Goal: Information Seeking & Learning: Learn about a topic

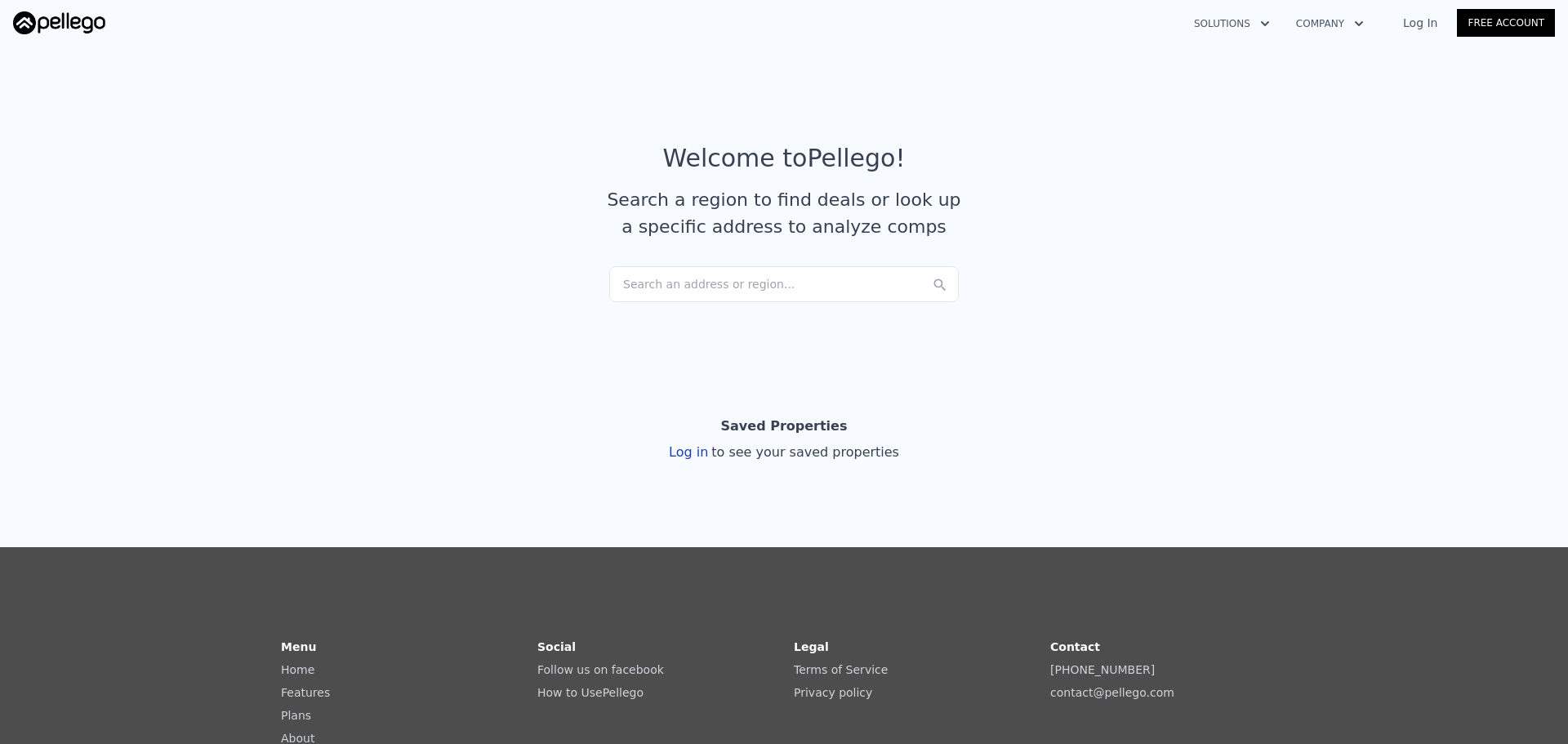
click at [729, 291] on div "Search an address or region..." at bounding box center [784, 284] width 350 height 36
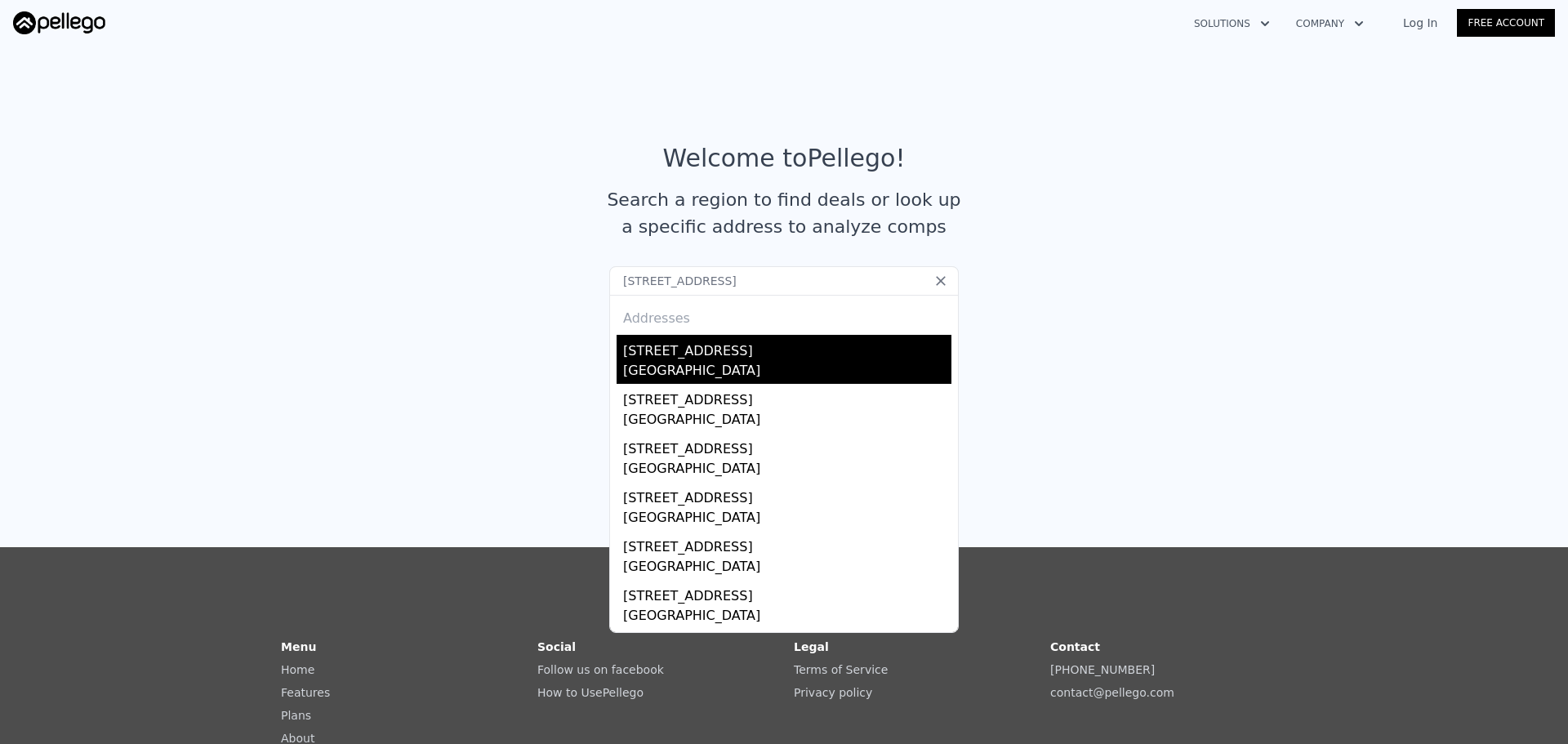
type input "[STREET_ADDRESS]"
click at [675, 354] on div "3838 W 176th Ct" at bounding box center [787, 347] width 328 height 26
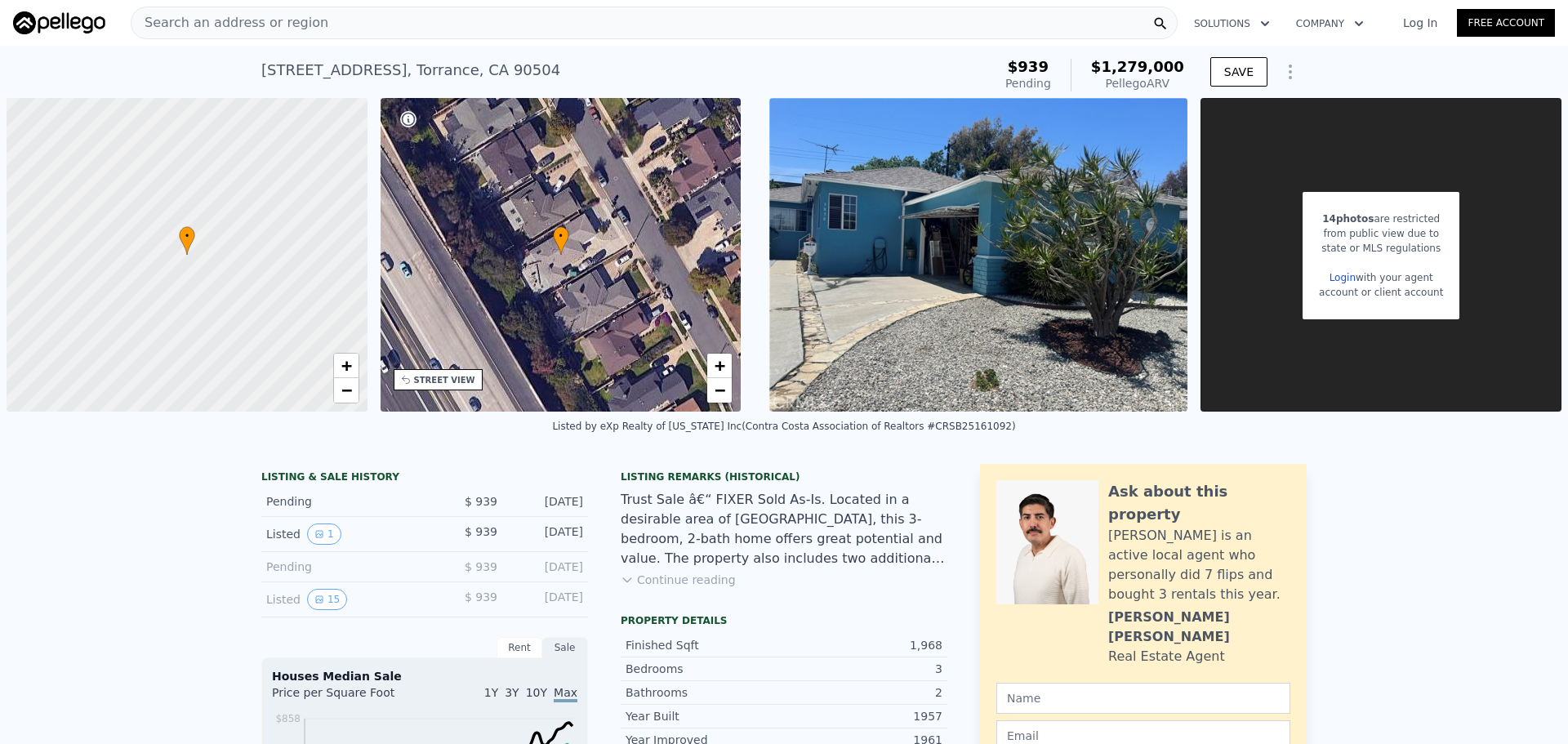
click at [578, 25] on div "Search an address or region" at bounding box center [654, 22] width 1047 height 32
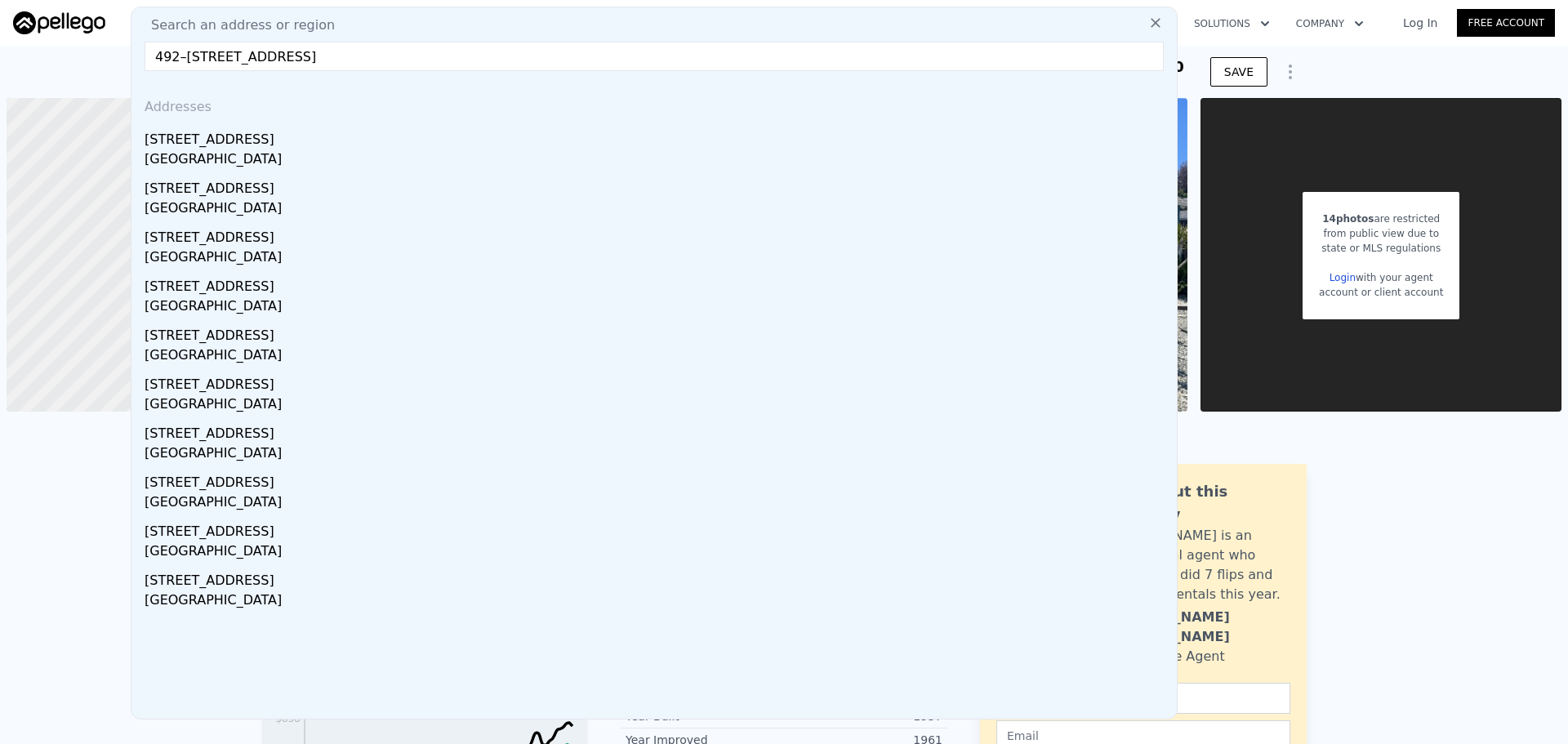
click at [345, 56] on input "492–494 E. 46th St, Los Angeles, CA 90011" at bounding box center [654, 56] width 1019 height 30
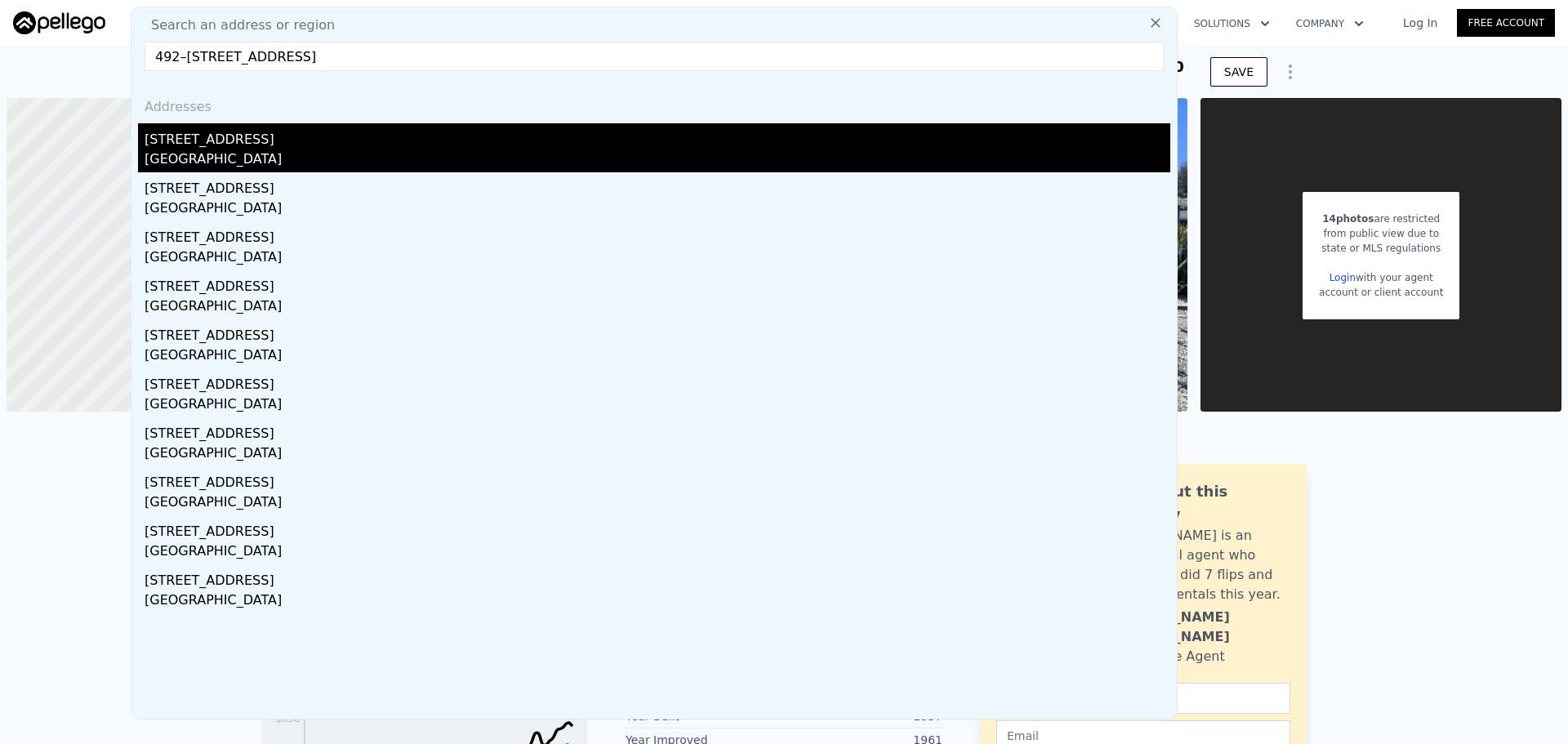
type input "492–494 E. 46th St, CA 90011"
click at [659, 138] on div "[STREET_ADDRESS]" at bounding box center [658, 136] width 1026 height 26
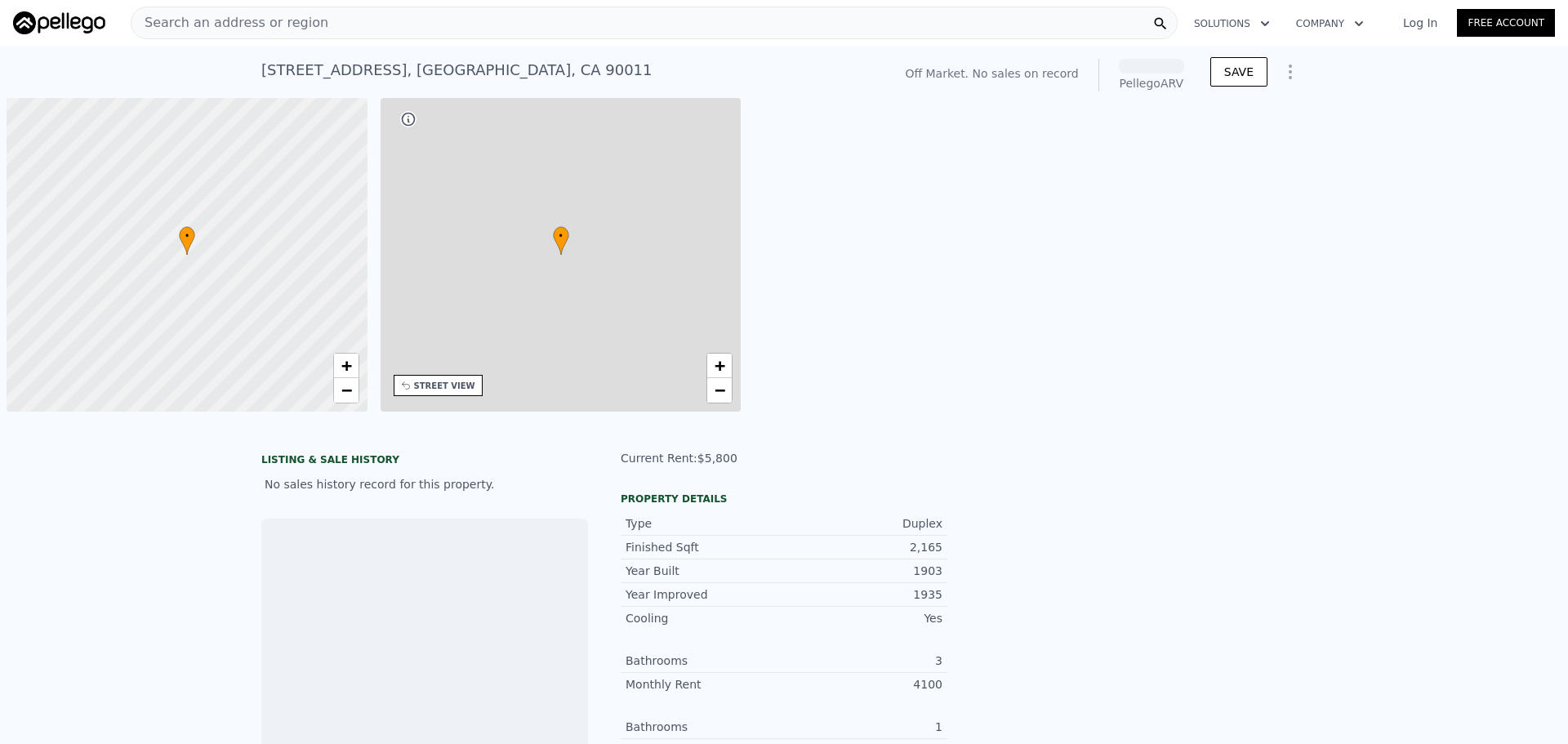
scroll to position [0, 6]
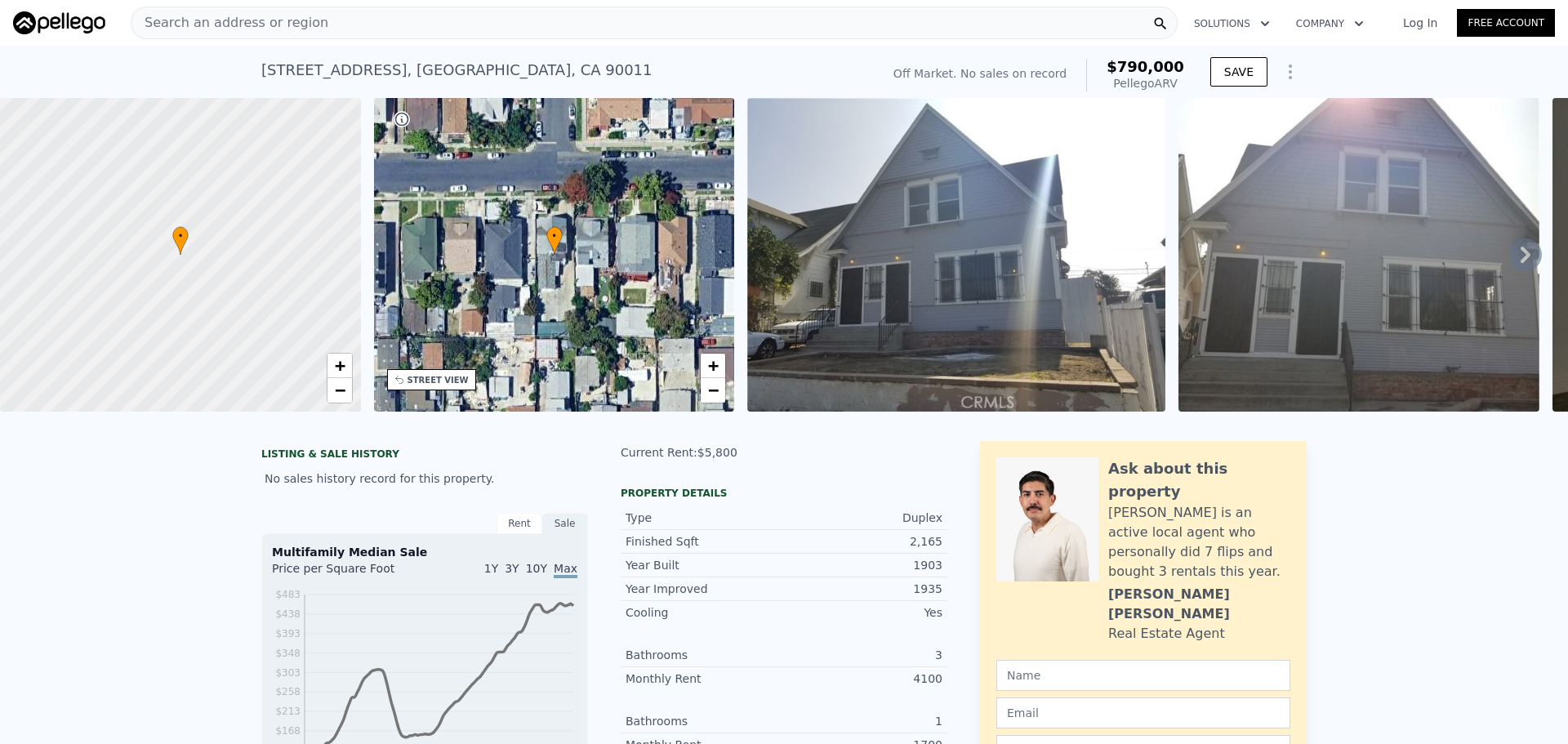
click at [429, 375] on div "STREET VIEW" at bounding box center [438, 381] width 61 height 13
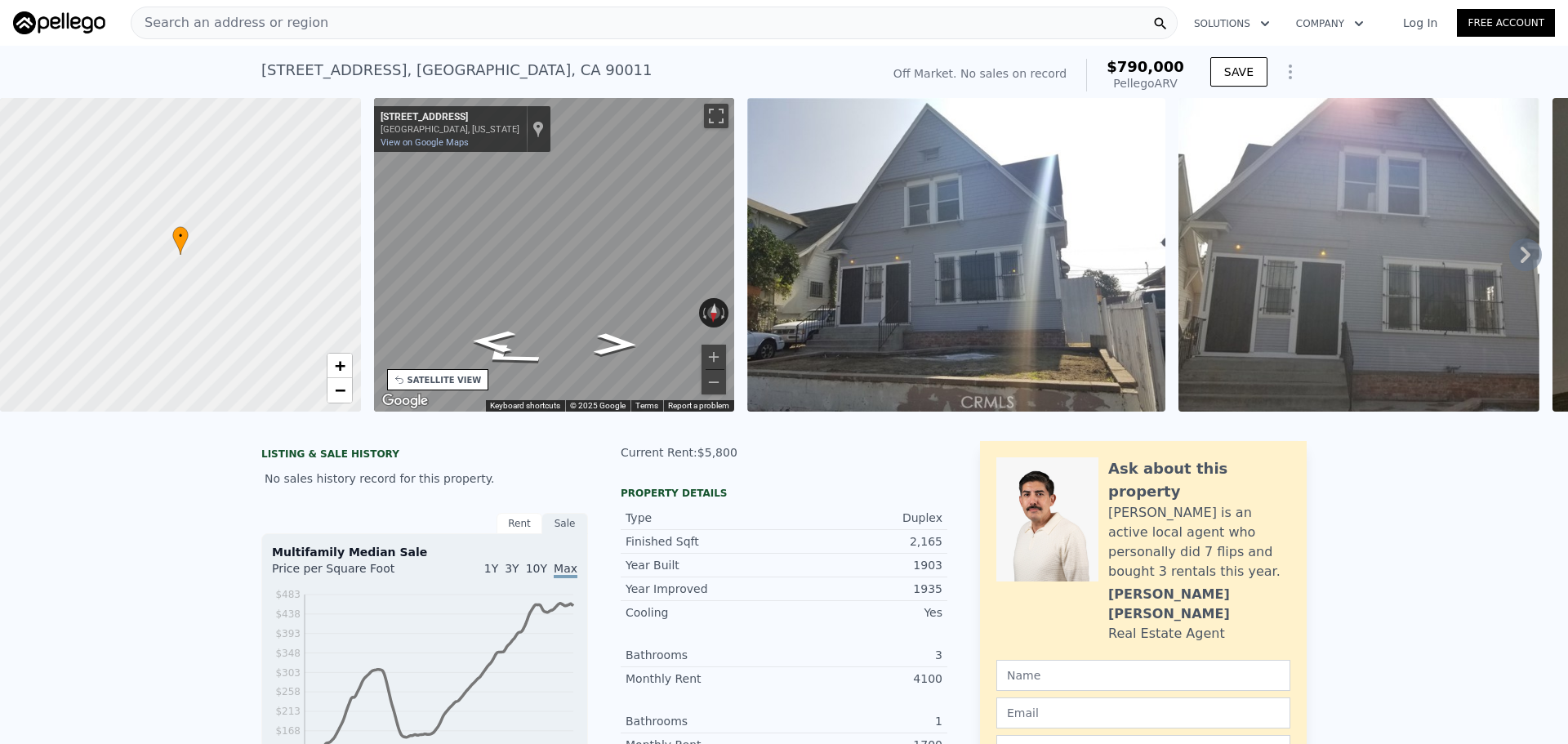
click at [529, 31] on div "Search an address or region" at bounding box center [654, 22] width 1047 height 32
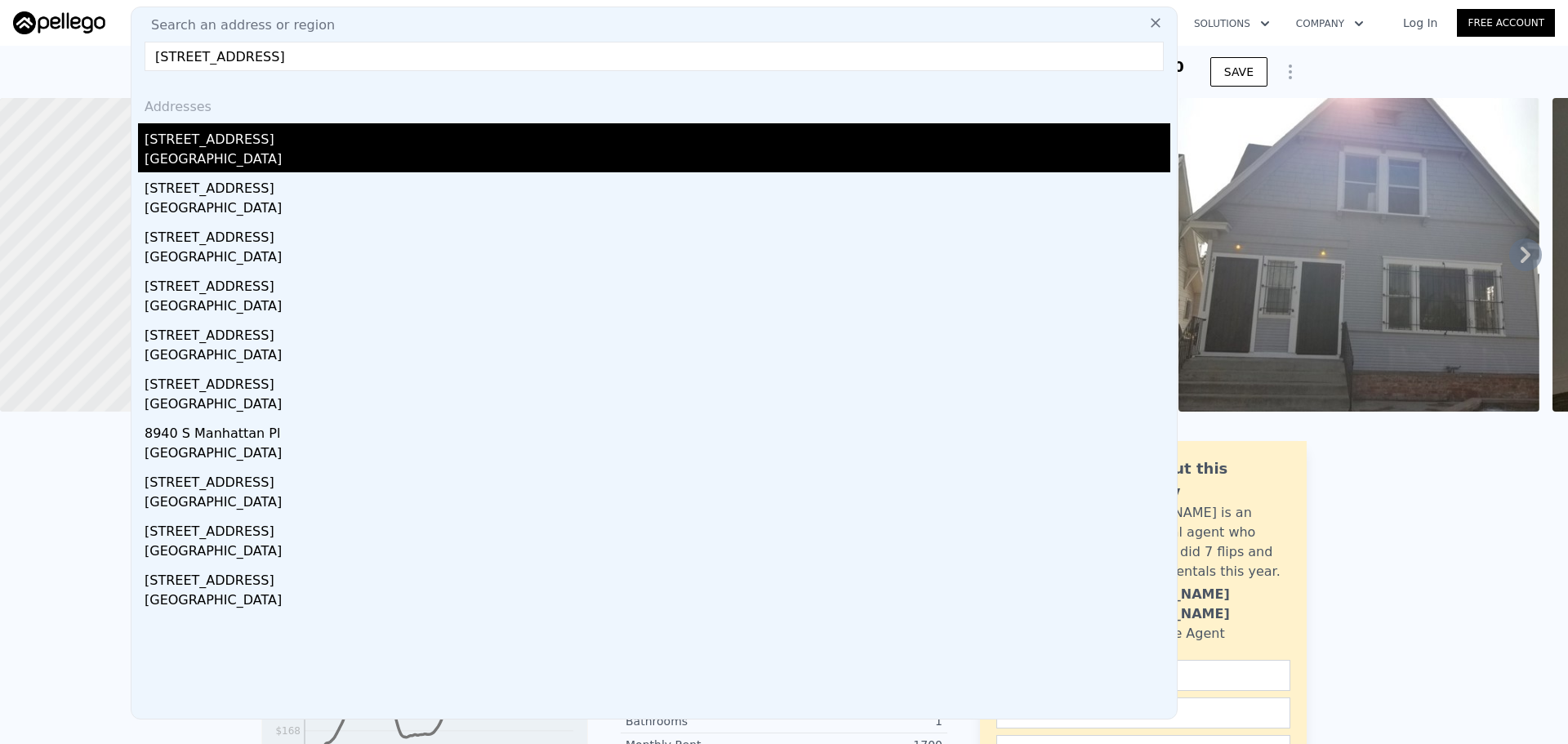
type input "[STREET_ADDRESS]"
click at [244, 161] on div "[GEOGRAPHIC_DATA]" at bounding box center [658, 160] width 1026 height 22
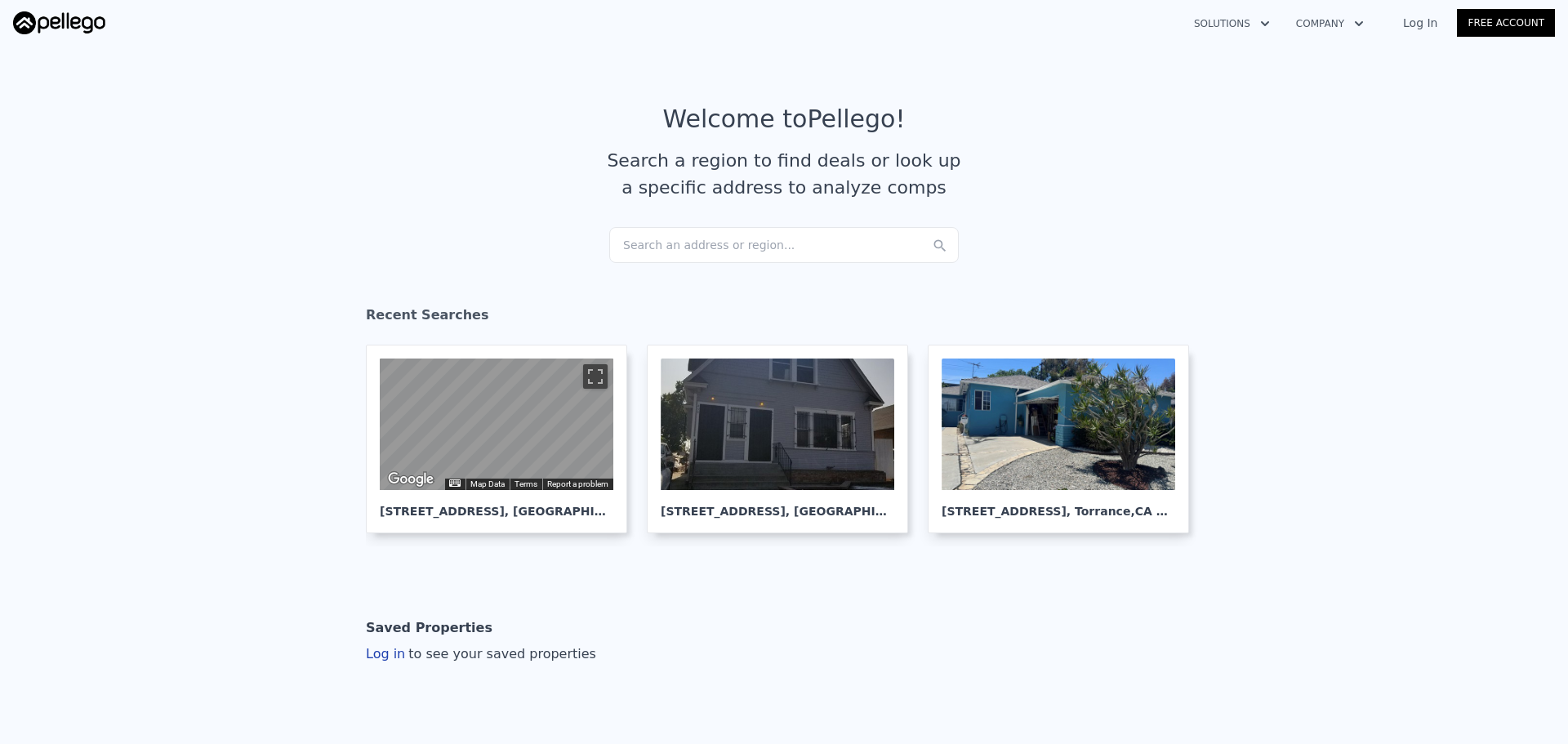
click at [708, 233] on div "Search an address or region..." at bounding box center [784, 245] width 350 height 36
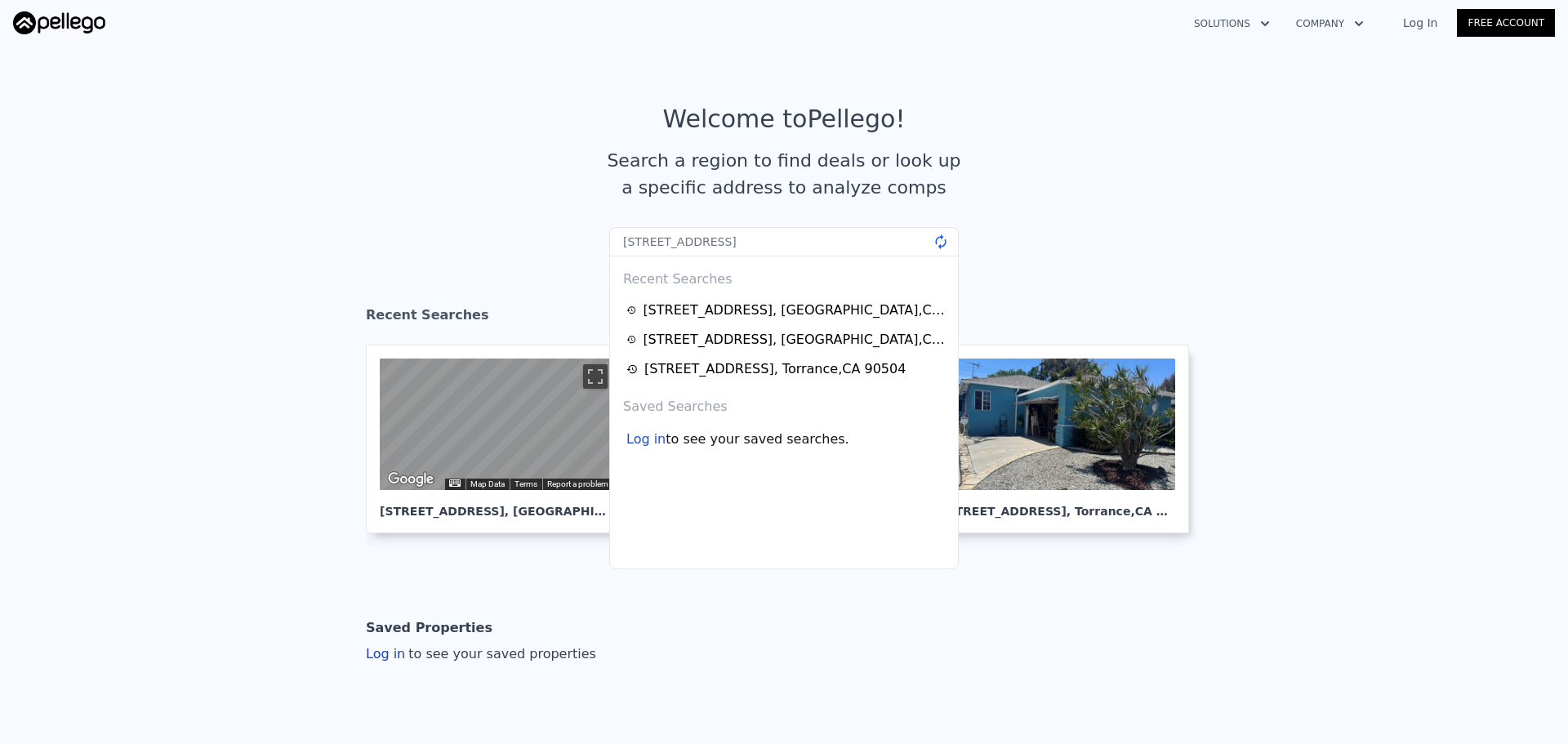
type input "[STREET_ADDRESS]"
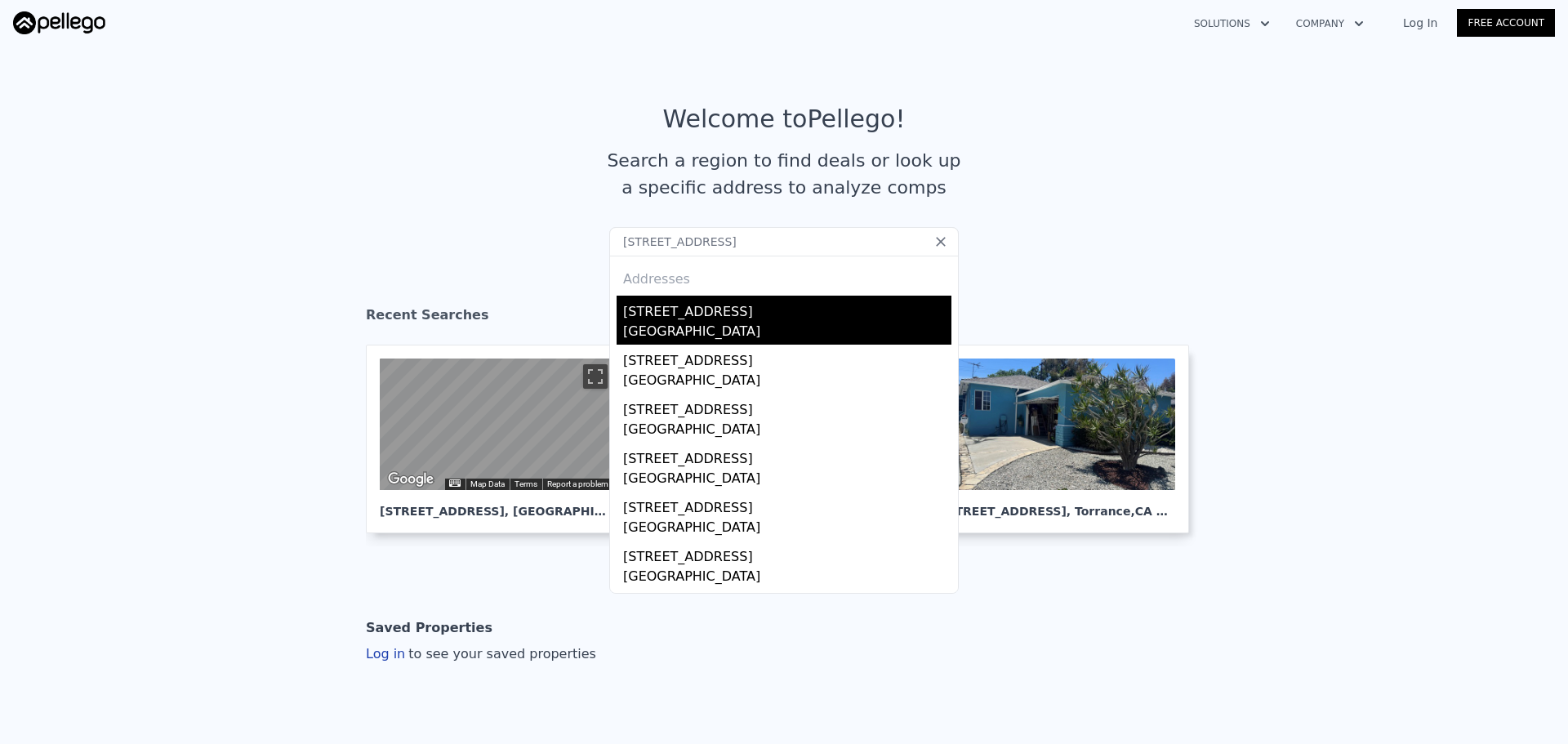
click at [770, 314] on div "[STREET_ADDRESS]" at bounding box center [787, 309] width 328 height 26
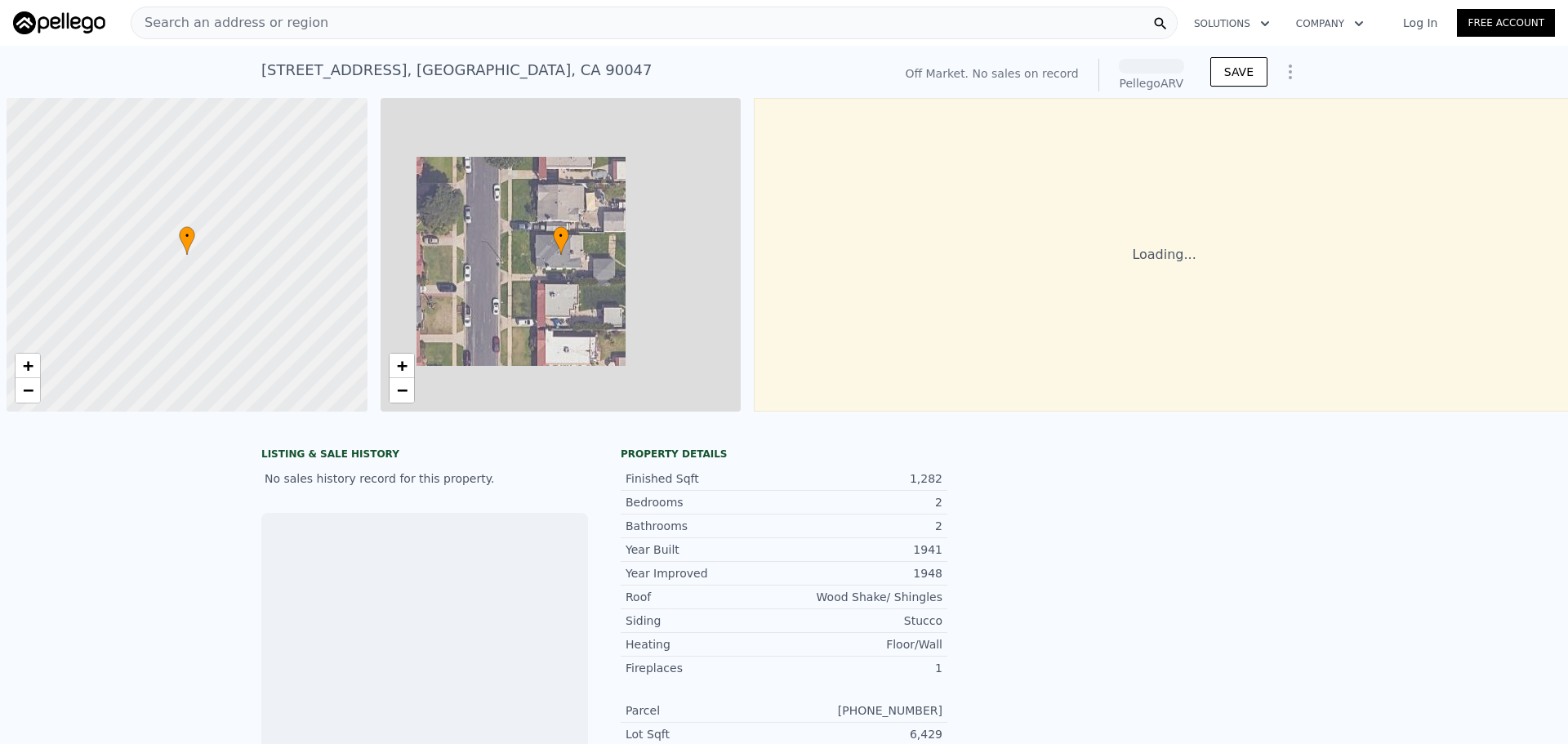
scroll to position [0, 6]
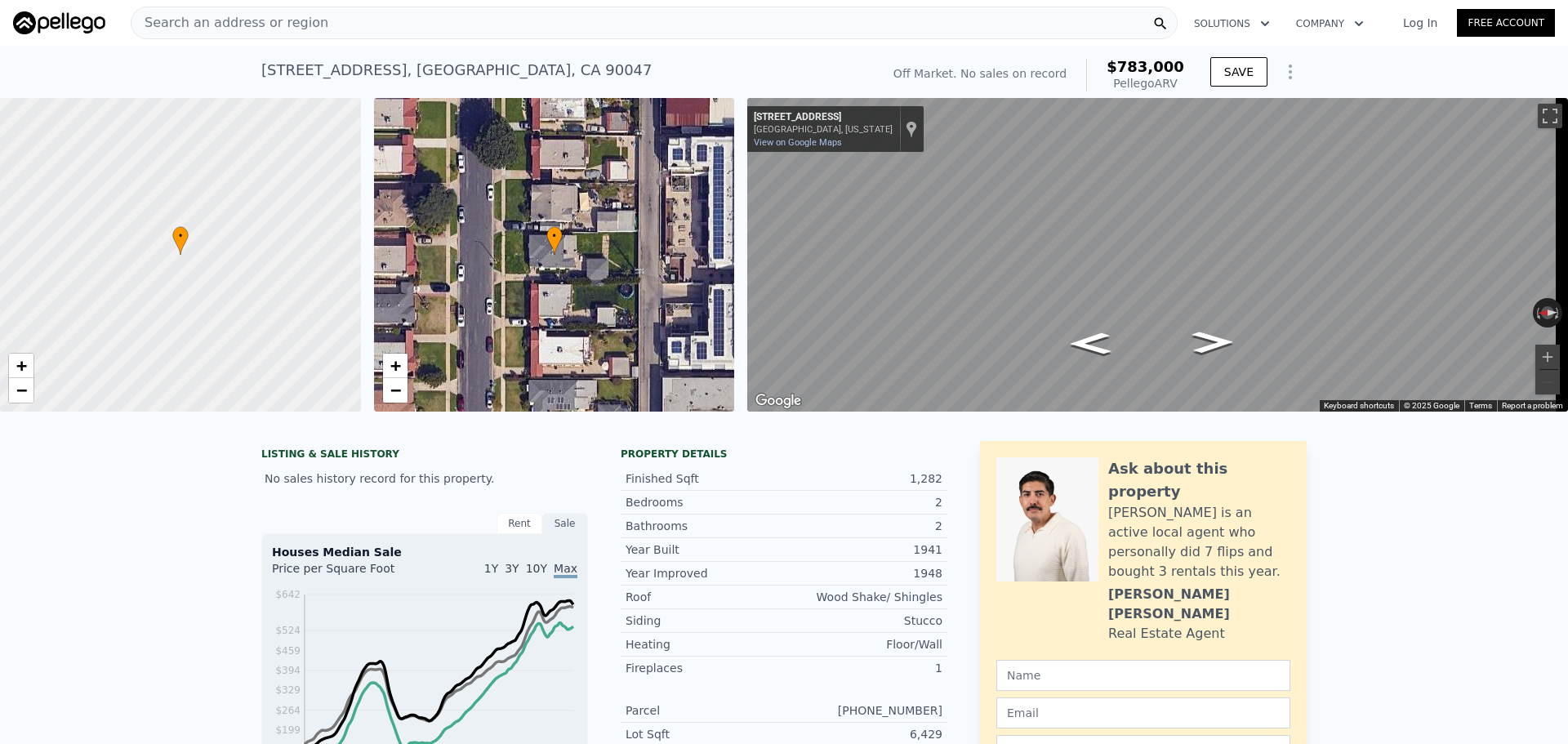
click at [417, 21] on div "Search an address or region" at bounding box center [654, 22] width 1047 height 32
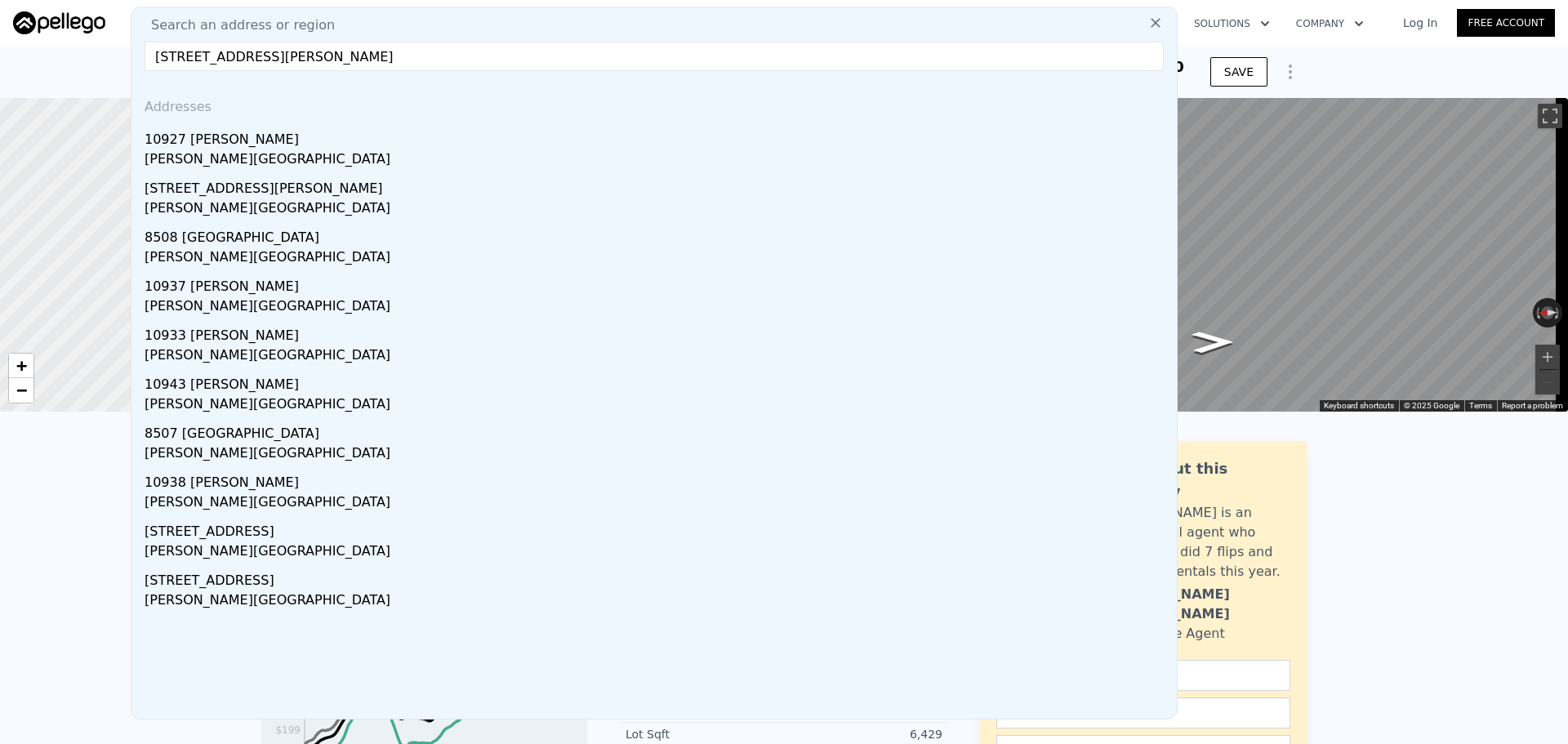
click at [313, 57] on input "[STREET_ADDRESS][PERSON_NAME]" at bounding box center [654, 56] width 1019 height 30
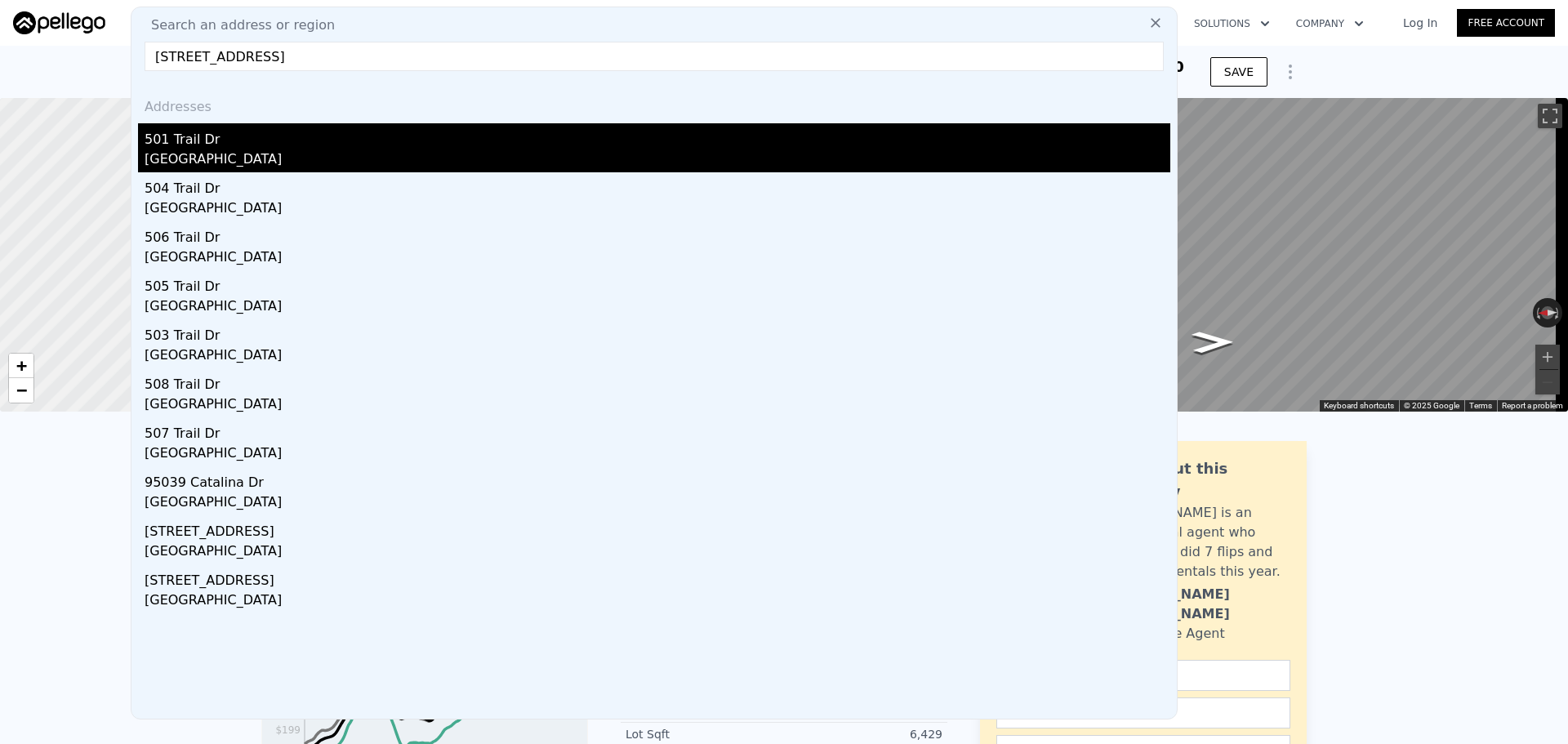
type input "[STREET_ADDRESS]"
click at [391, 164] on div "[GEOGRAPHIC_DATA]" at bounding box center [658, 160] width 1026 height 22
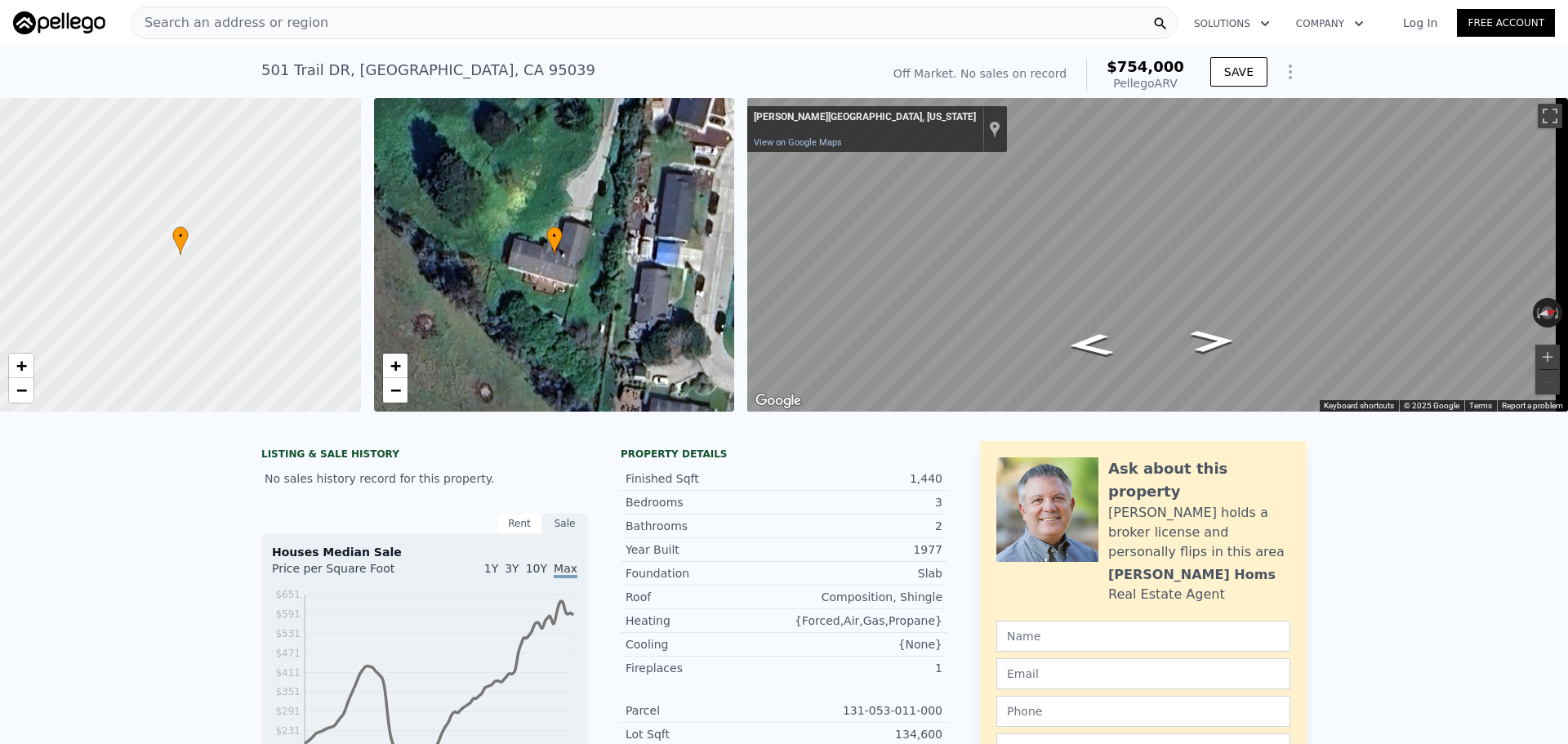
click at [567, 20] on div "Search an address or region" at bounding box center [654, 22] width 1047 height 32
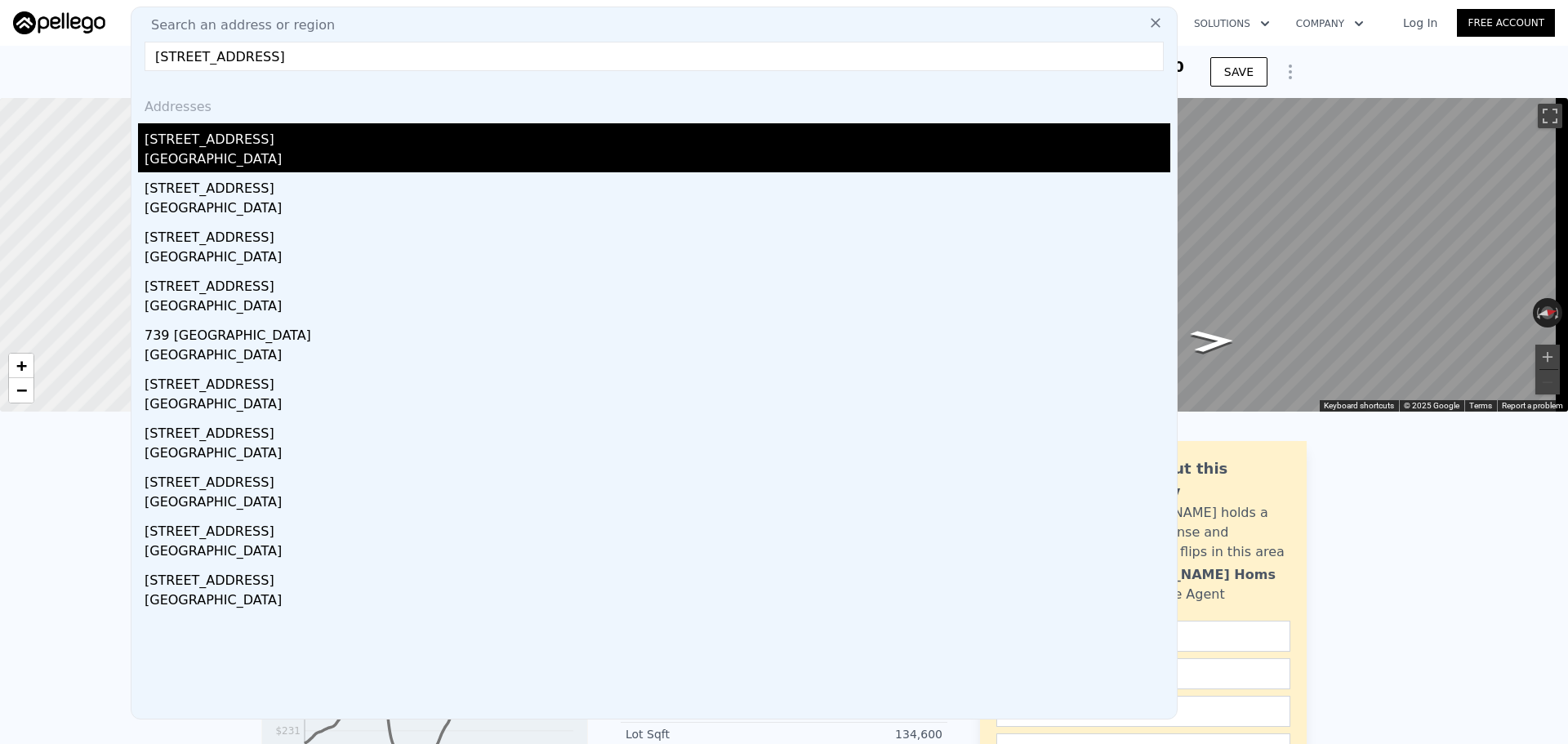
type input "[STREET_ADDRESS]"
click at [370, 126] on div "[STREET_ADDRESS]" at bounding box center [658, 136] width 1026 height 26
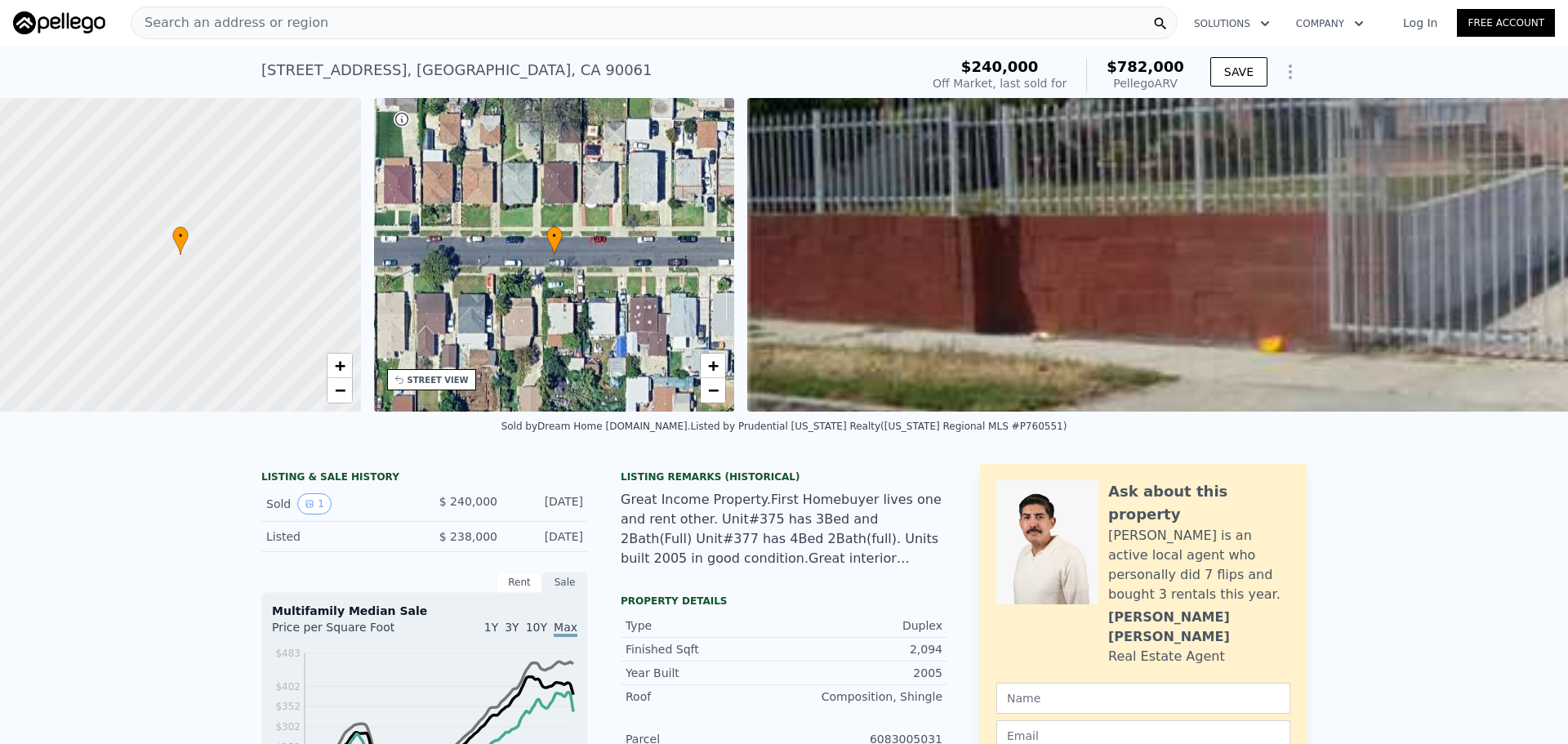
click at [527, 15] on div "Search an address or region" at bounding box center [654, 22] width 1047 height 32
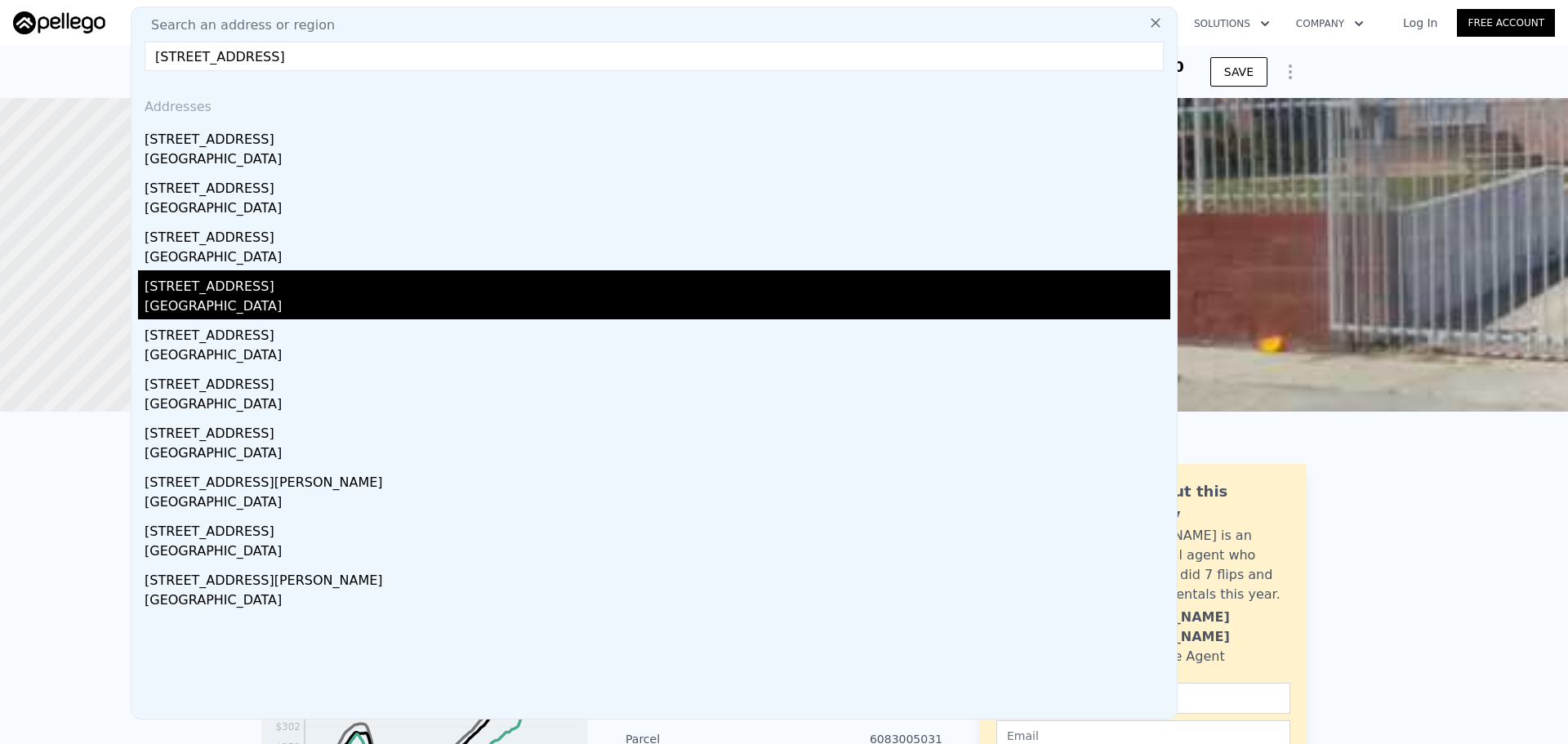
type input "[STREET_ADDRESS]"
click at [339, 294] on div "[STREET_ADDRESS]" at bounding box center [658, 282] width 1026 height 26
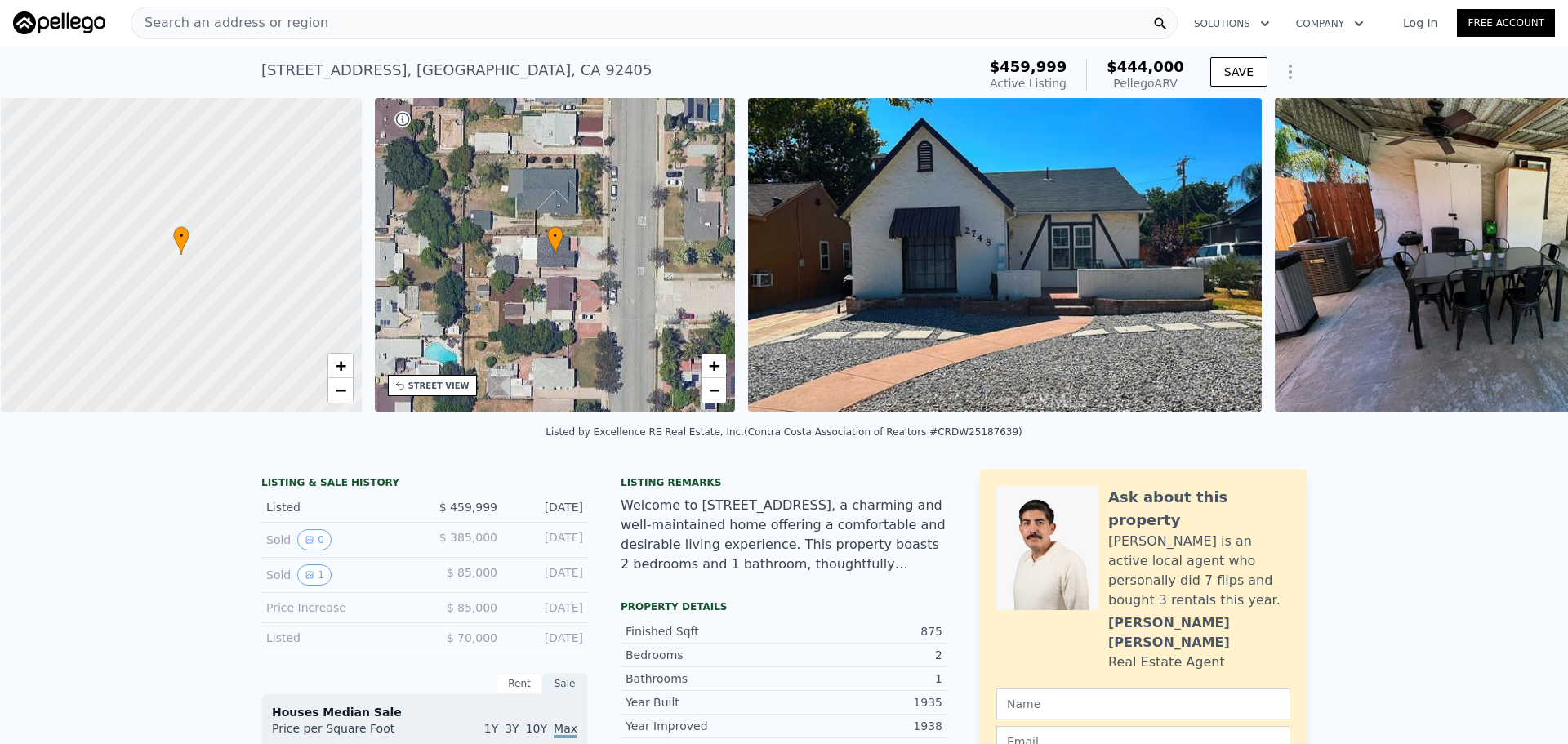
scroll to position [0, 6]
click at [453, 29] on div "Search an address or region" at bounding box center [654, 22] width 1047 height 32
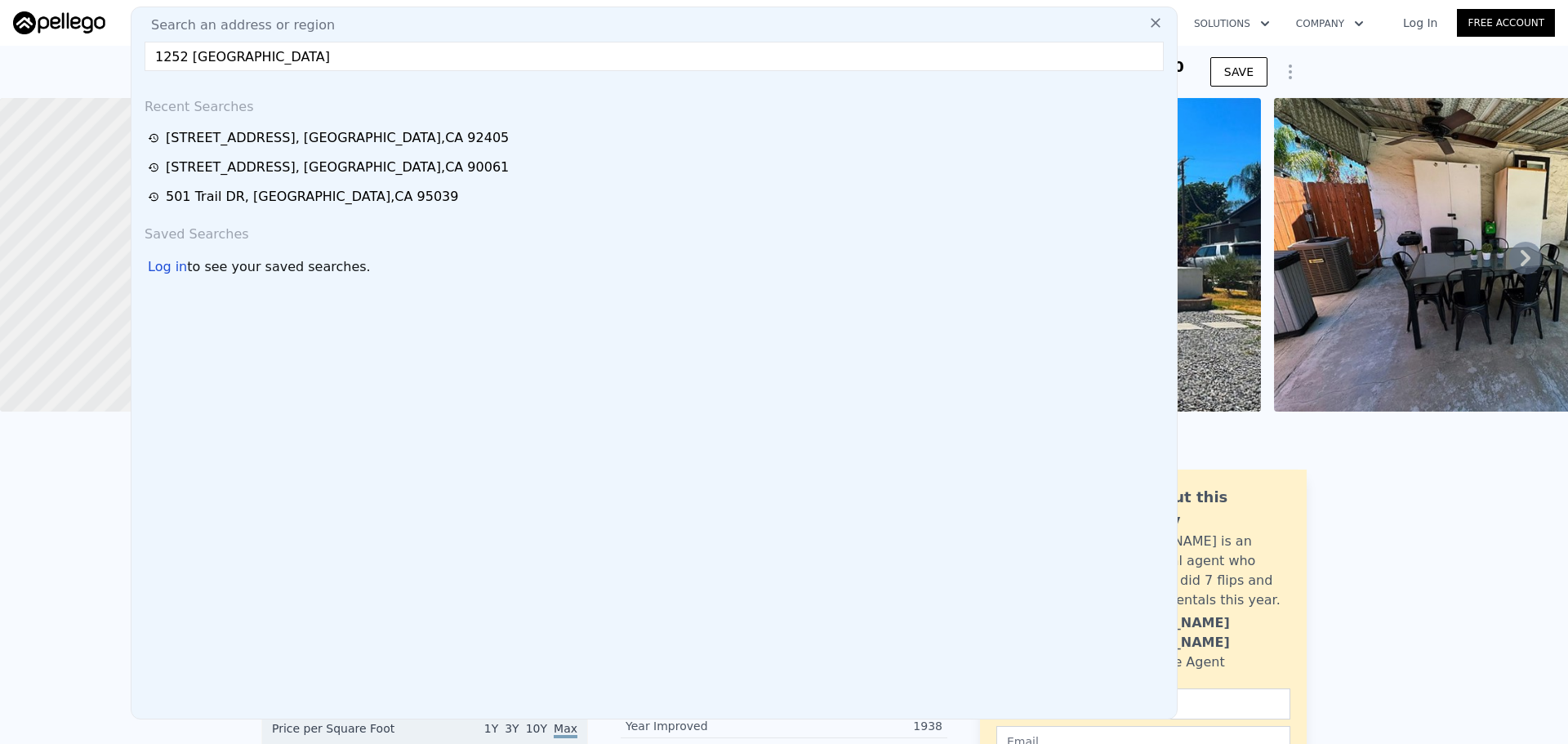
type input "1252 [GEOGRAPHIC_DATA]"
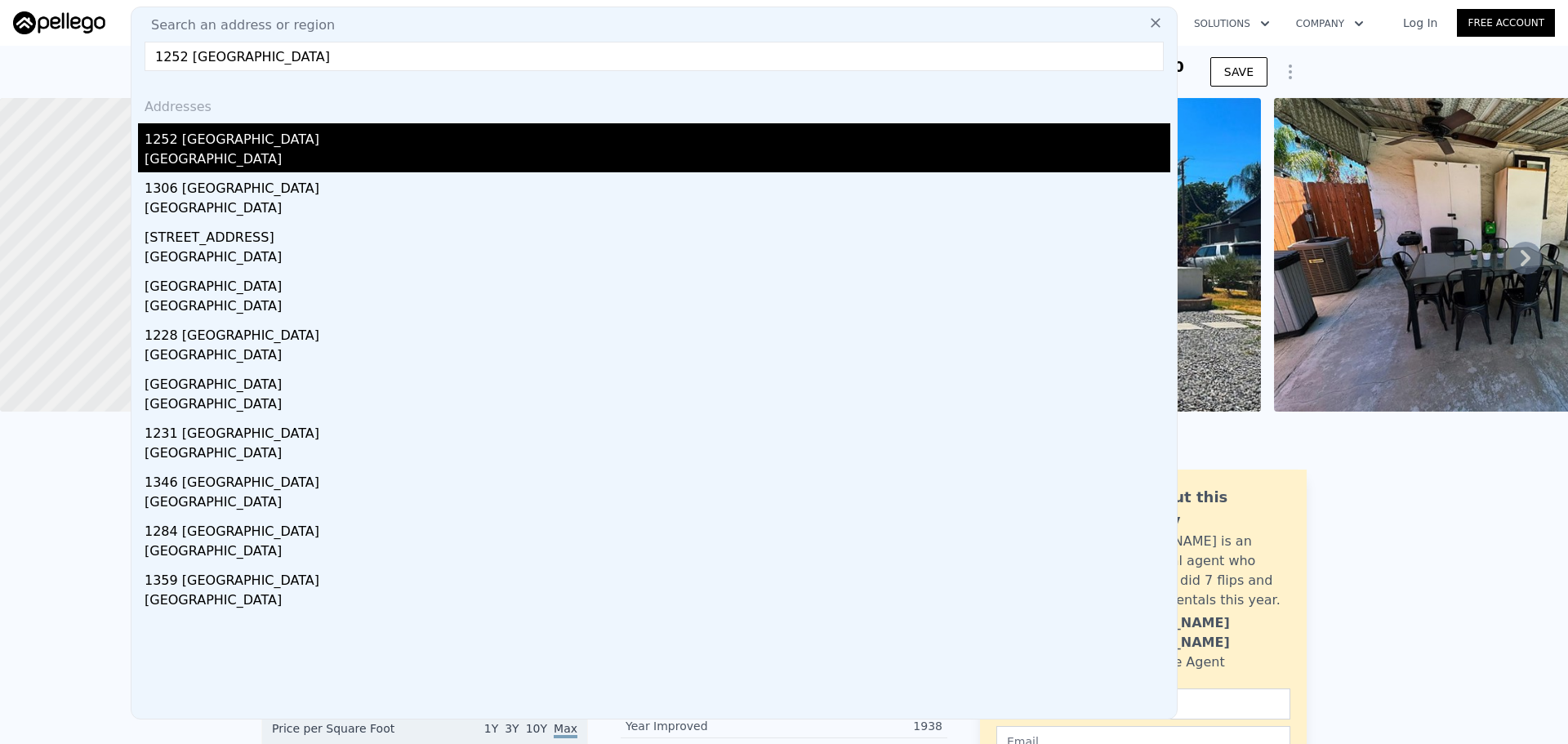
click at [318, 149] on div "[GEOGRAPHIC_DATA]" at bounding box center [658, 160] width 1026 height 22
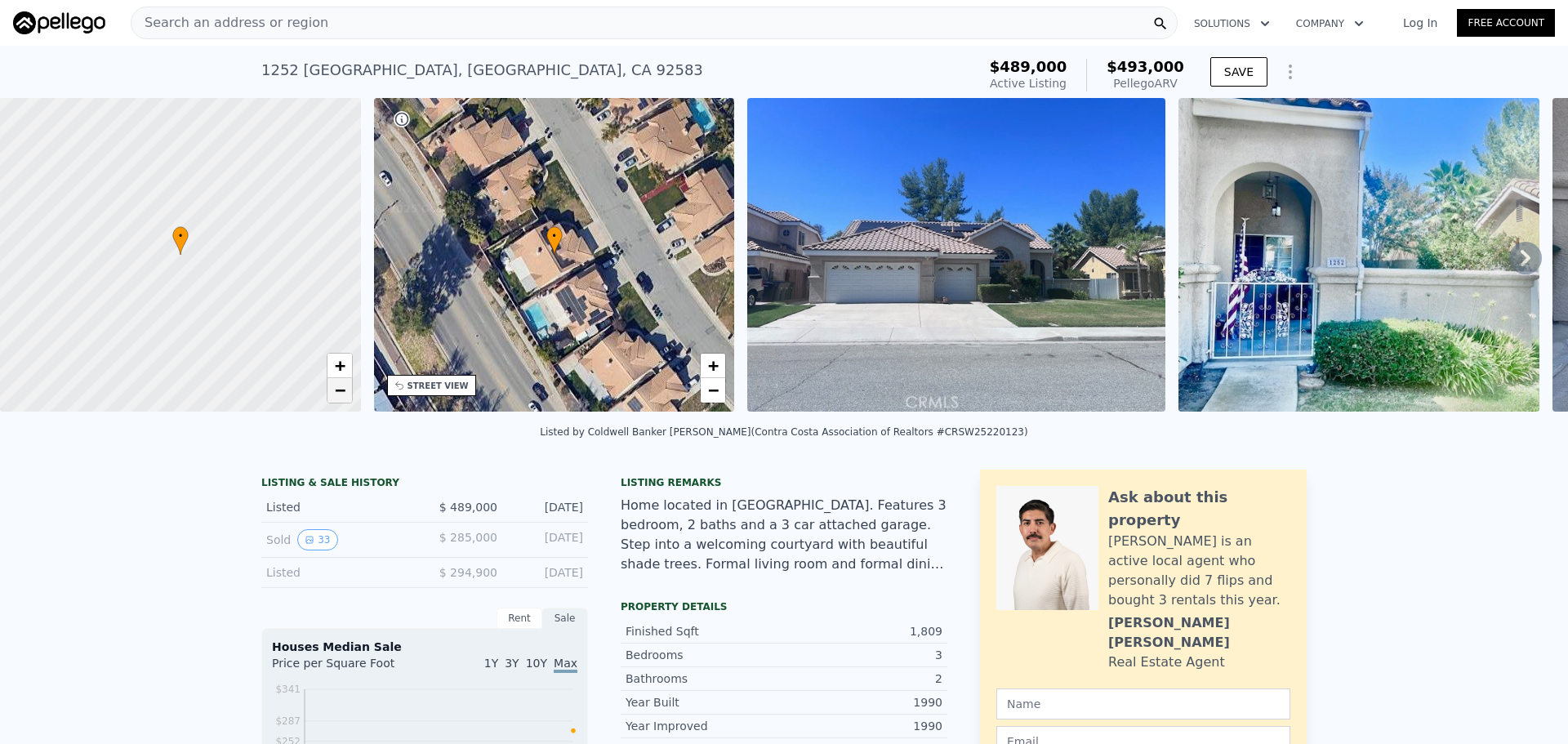
click at [341, 390] on span "−" at bounding box center [339, 390] width 11 height 21
click at [704, 394] on link "−" at bounding box center [712, 390] width 24 height 24
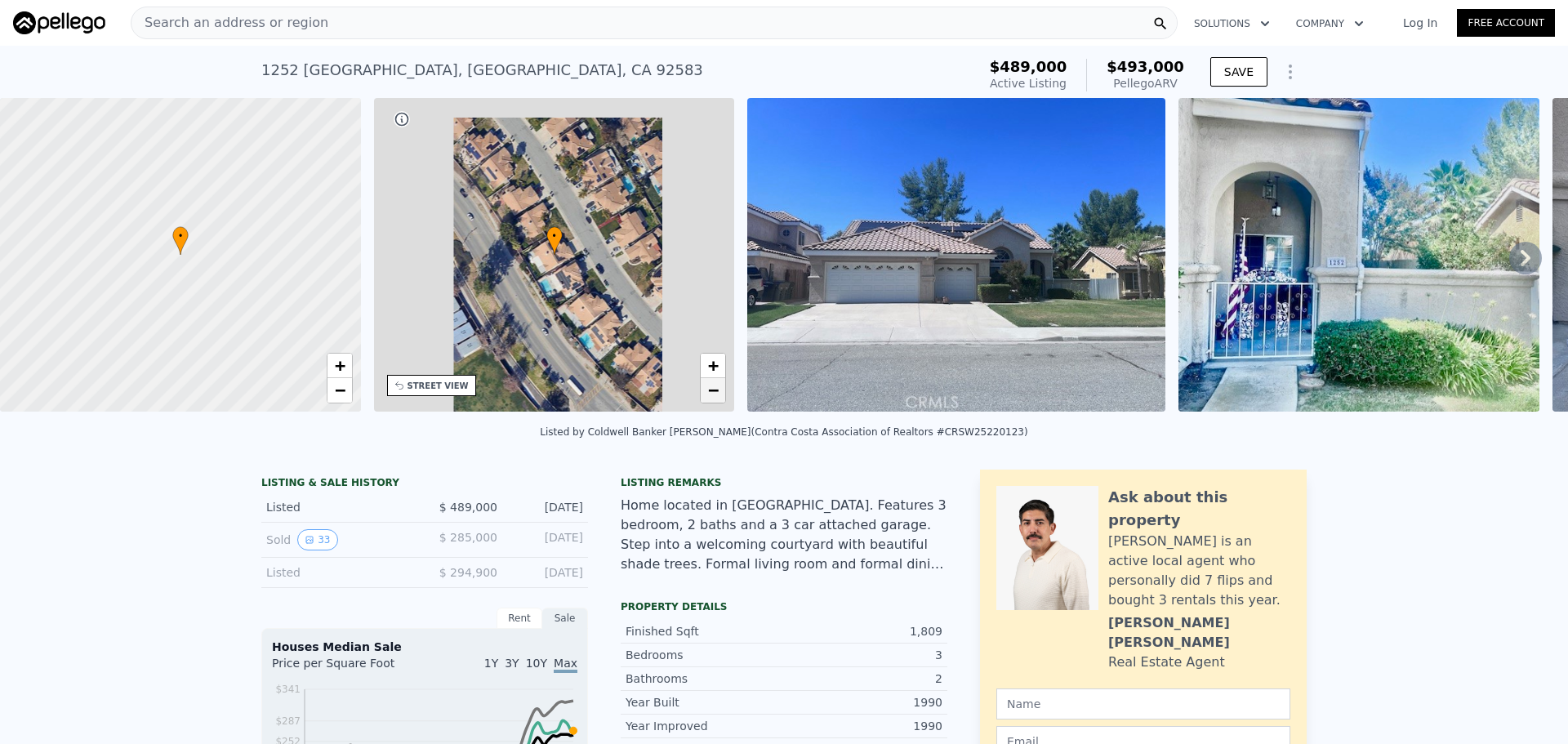
click at [704, 394] on link "−" at bounding box center [712, 390] width 24 height 24
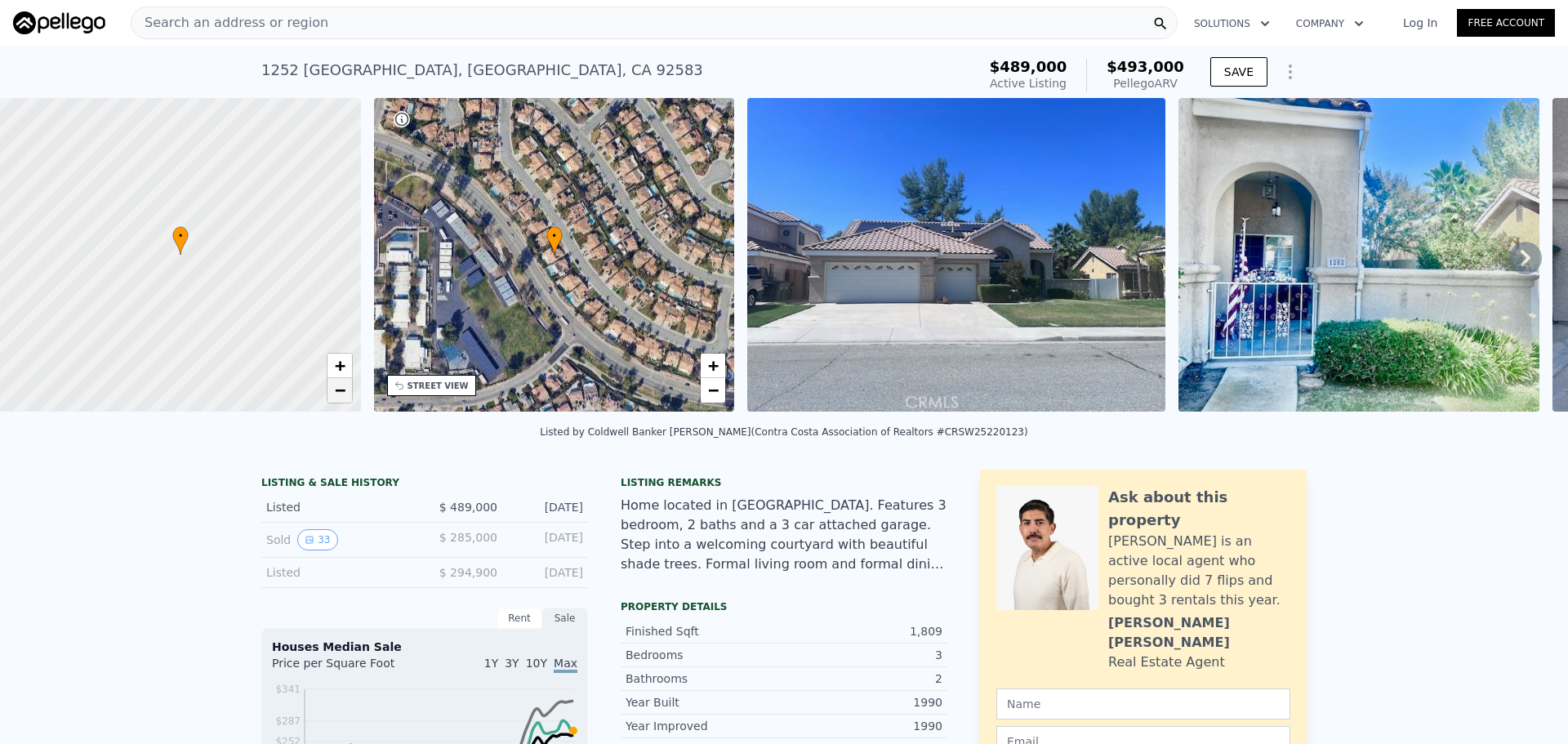
click at [336, 381] on link "−" at bounding box center [339, 390] width 24 height 24
click at [718, 397] on span "−" at bounding box center [713, 390] width 11 height 21
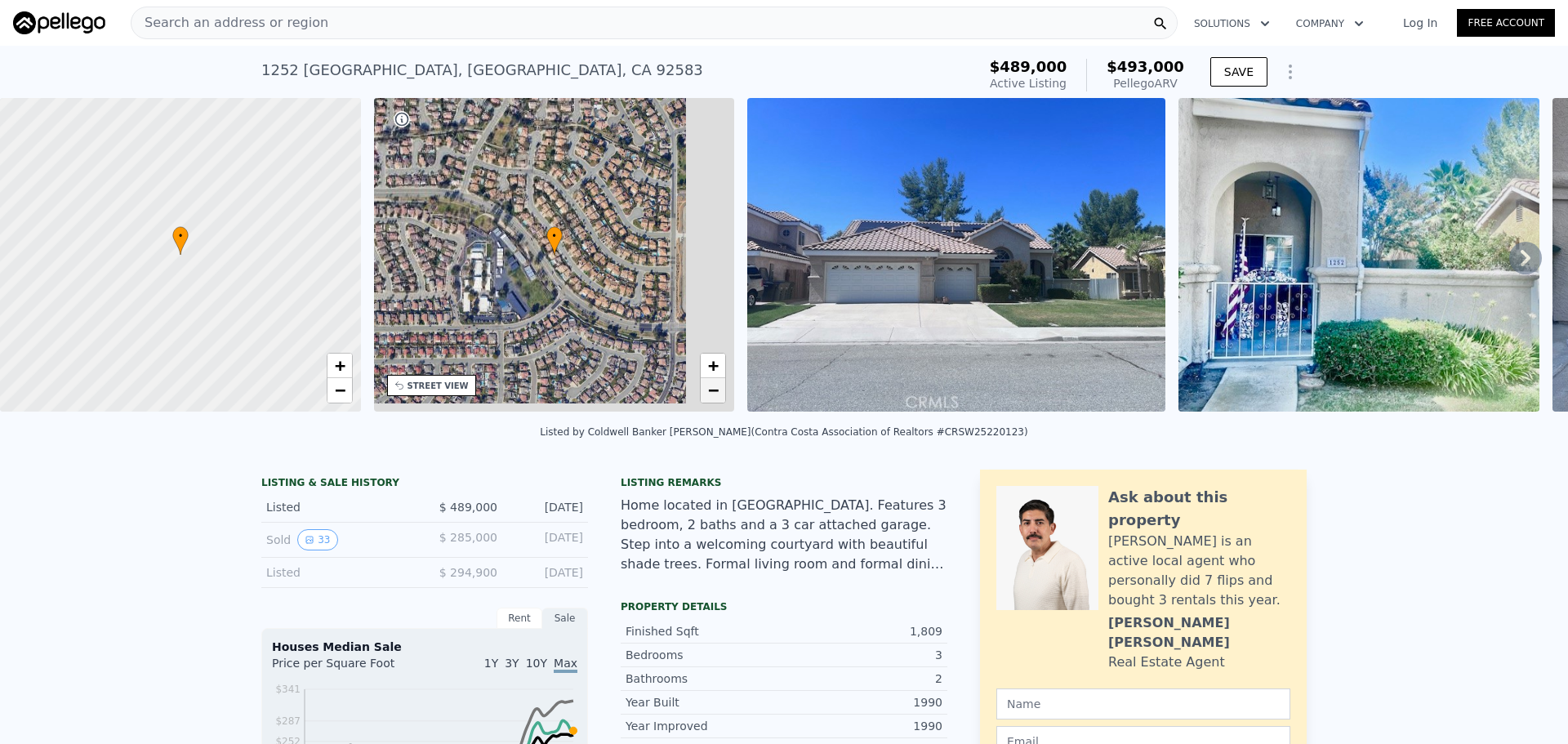
click at [718, 397] on span "−" at bounding box center [713, 390] width 11 height 21
